Goal: Task Accomplishment & Management: Use online tool/utility

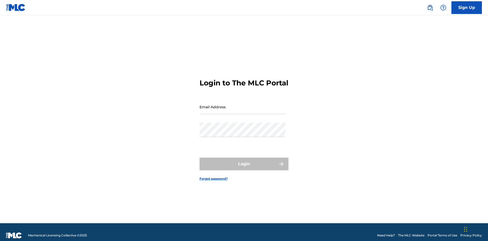
scroll to position [7, 0]
click at [243, 104] on input "Email Address" at bounding box center [243, 107] width 86 height 14
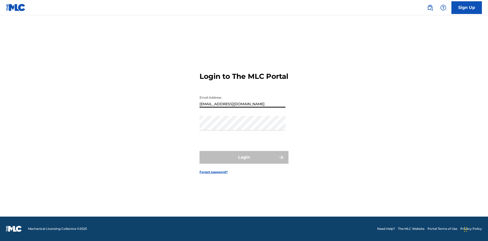
type input "[EMAIL_ADDRESS][DOMAIN_NAME]"
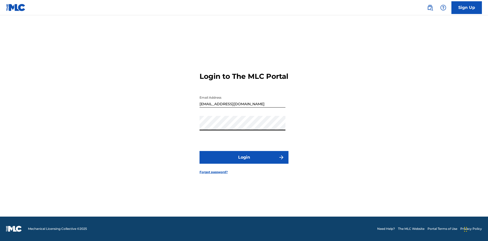
click at [244, 162] on button "Login" at bounding box center [244, 157] width 89 height 13
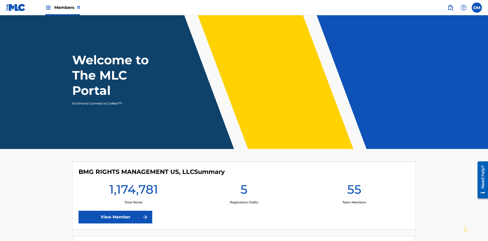
scroll to position [22, 0]
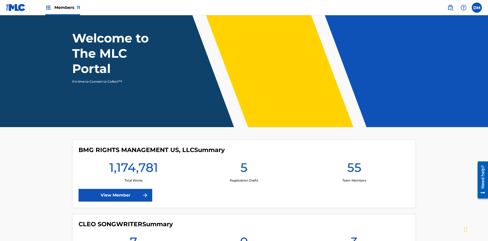
click at [63, 7] on span "Members 11" at bounding box center [67, 8] width 26 height 6
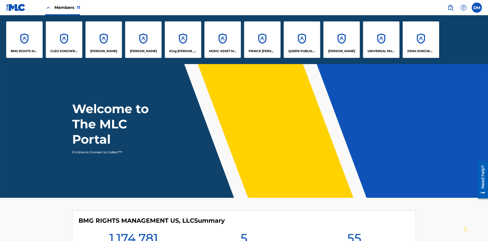
click at [183, 51] on p "King [PERSON_NAME]" at bounding box center [183, 51] width 28 height 5
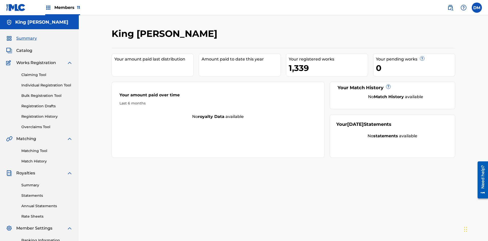
click at [47, 72] on link "Claiming Tool" at bounding box center [46, 74] width 51 height 5
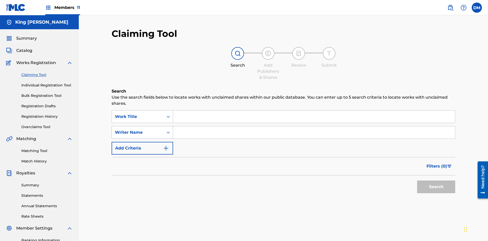
click at [138, 129] on div "Writer Name" at bounding box center [138, 132] width 46 height 6
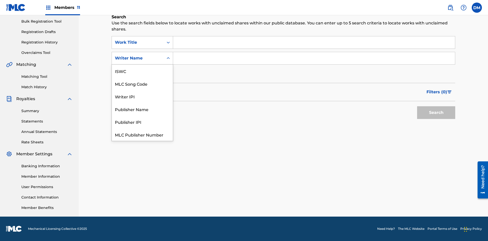
scroll to position [13, 0]
click at [142, 71] on div "MLC Song Code" at bounding box center [142, 71] width 61 height 13
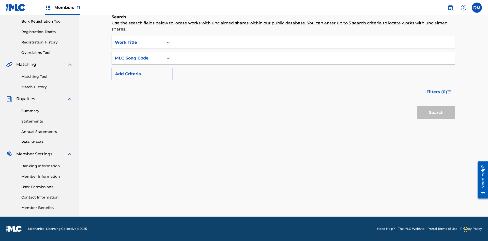
click at [314, 58] on input "Search Form" at bounding box center [314, 58] width 282 height 12
type input "RB0ZOJ"
click at [436, 113] on button "Search" at bounding box center [436, 112] width 38 height 13
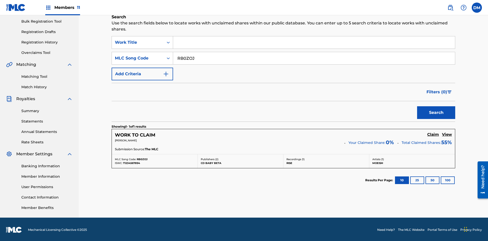
click at [433, 133] on h5 "Claim" at bounding box center [433, 134] width 12 height 5
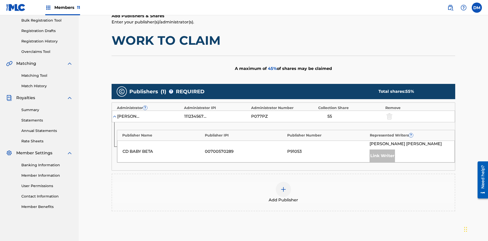
click at [283, 186] on img at bounding box center [283, 189] width 6 height 6
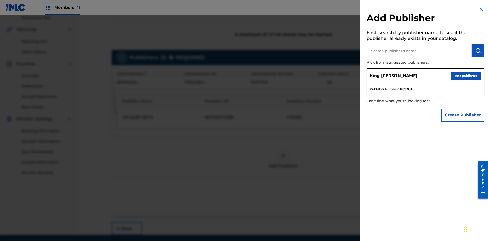
click at [419, 51] on input "text" at bounding box center [419, 50] width 105 height 13
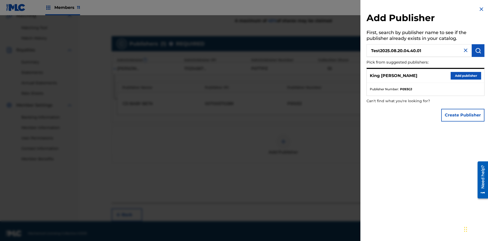
type input "Test2025.08.20.04.40.01"
click at [478, 51] on img "submit" at bounding box center [478, 51] width 6 height 6
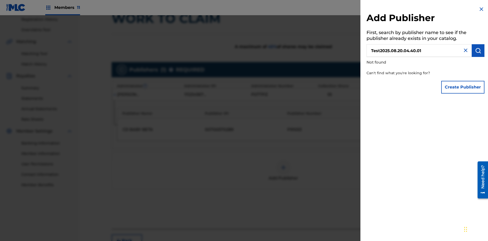
click at [463, 87] on button "Create Publisher" at bounding box center [462, 87] width 43 height 13
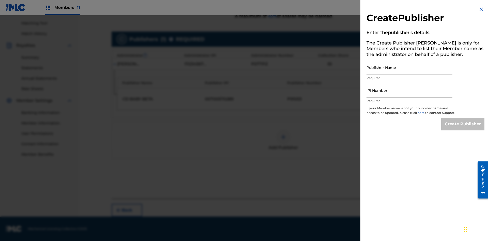
click at [410, 67] on input "Publisher Name" at bounding box center [410, 67] width 86 height 14
type input "Test2025.08.20.04.40.05"
click at [410, 90] on input "IPI Number" at bounding box center [410, 90] width 86 height 14
type input "00595839777"
click at [463, 129] on input "Create Publisher" at bounding box center [462, 124] width 43 height 13
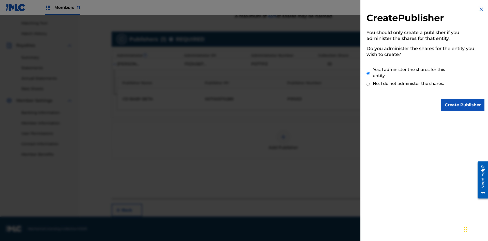
click at [368, 73] on input "Yes, I administer the shares for this entity" at bounding box center [368, 73] width 3 height 11
click at [463, 105] on input "Create Publisher" at bounding box center [462, 105] width 43 height 13
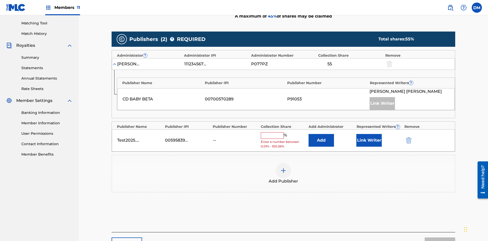
scroll to position [158, 0]
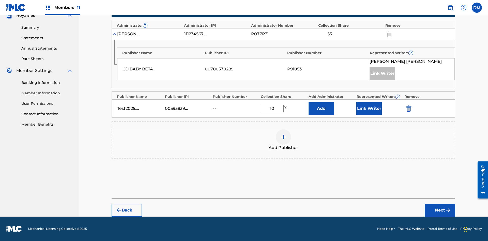
type input "10"
click at [369, 109] on button "Link Writer" at bounding box center [368, 108] width 25 height 13
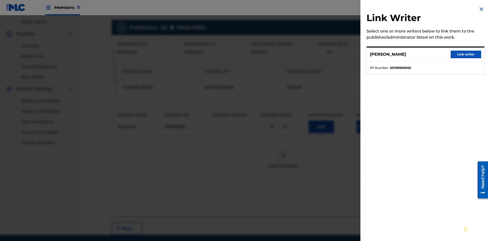
click at [466, 54] on button "Link writer" at bounding box center [466, 55] width 31 height 8
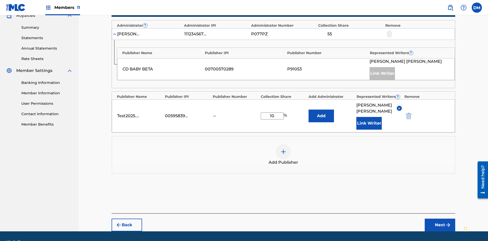
click at [369, 117] on button "Link Writer" at bounding box center [368, 123] width 25 height 13
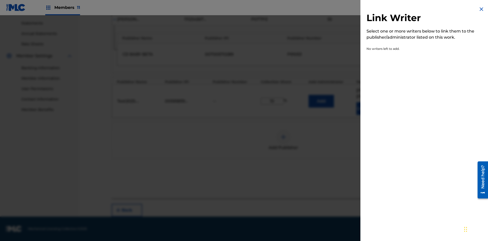
click at [482, 9] on img at bounding box center [481, 9] width 6 height 6
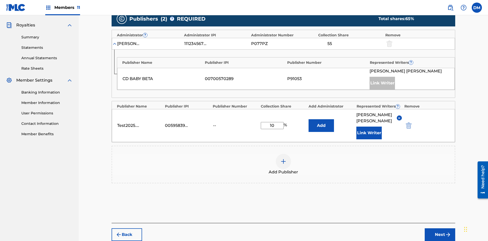
scroll to position [172, 0]
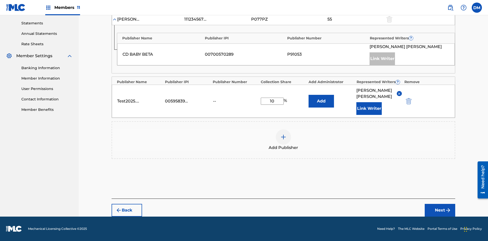
click at [321, 101] on button "Add" at bounding box center [321, 101] width 25 height 13
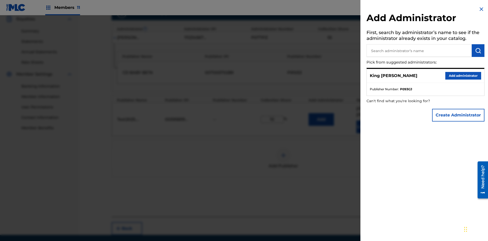
click at [419, 51] on input "text" at bounding box center [419, 50] width 105 height 13
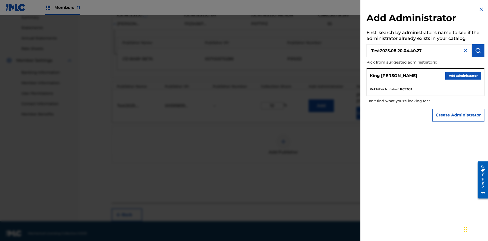
type input "Test2025.08.20.04.40.27"
click at [478, 51] on img "submit" at bounding box center [478, 51] width 6 height 6
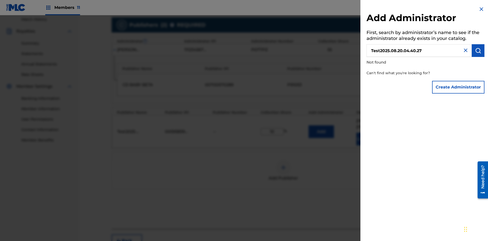
click at [459, 87] on button "Create Administrator" at bounding box center [458, 87] width 52 height 13
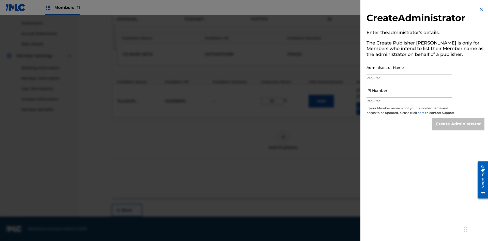
click at [410, 67] on input "Administrator Name" at bounding box center [410, 67] width 86 height 14
type input "Test2025.08.20.04.40.31"
click at [410, 90] on input "IPI Number" at bounding box center [410, 90] width 86 height 14
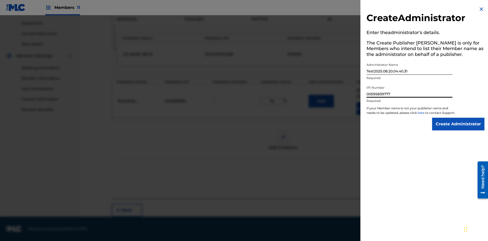
type input "00595839777"
click at [459, 129] on input "Create Administrator" at bounding box center [458, 124] width 52 height 13
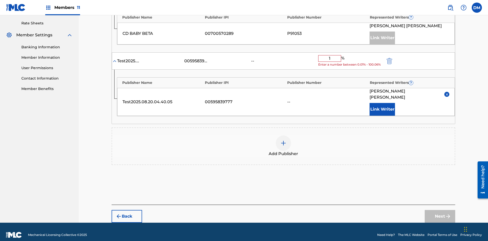
type input "10"
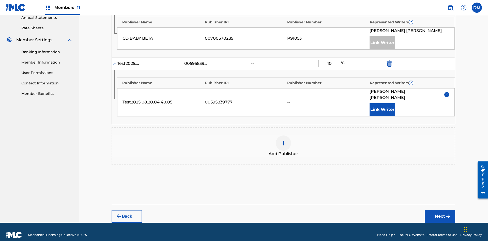
click at [440, 210] on button "Next" at bounding box center [440, 216] width 31 height 13
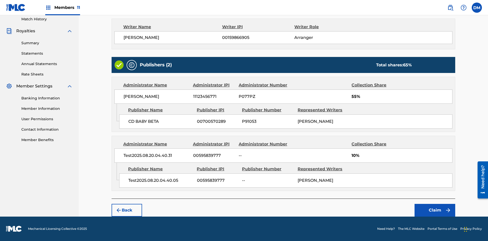
scroll to position [142, 0]
click at [435, 210] on button "Claim" at bounding box center [435, 210] width 41 height 13
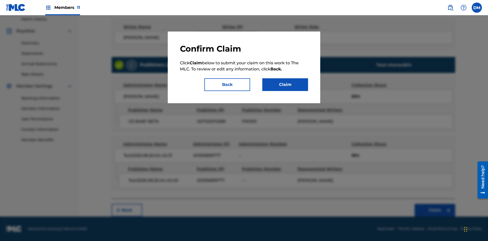
click at [285, 85] on button "Claim" at bounding box center [285, 84] width 46 height 13
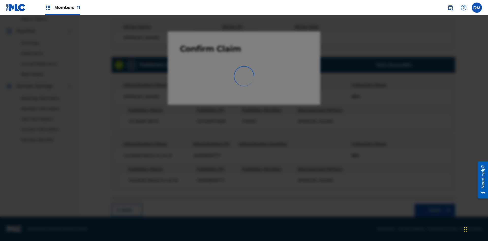
scroll to position [74, 0]
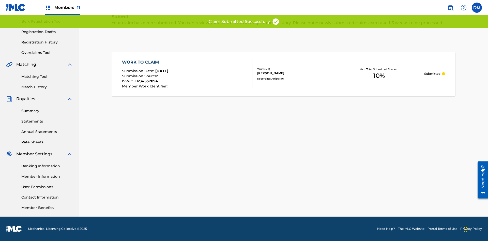
click at [47, 42] on link "Registration History" at bounding box center [46, 42] width 51 height 5
